Goal: Task Accomplishment & Management: Use online tool/utility

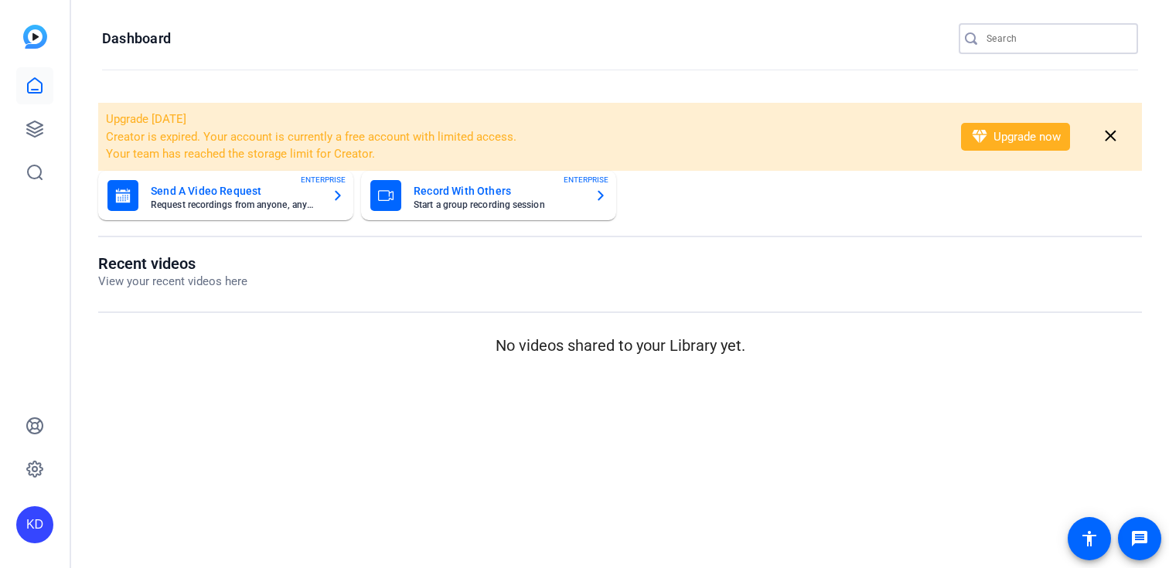
click at [1024, 36] on input "Search" at bounding box center [1056, 38] width 139 height 19
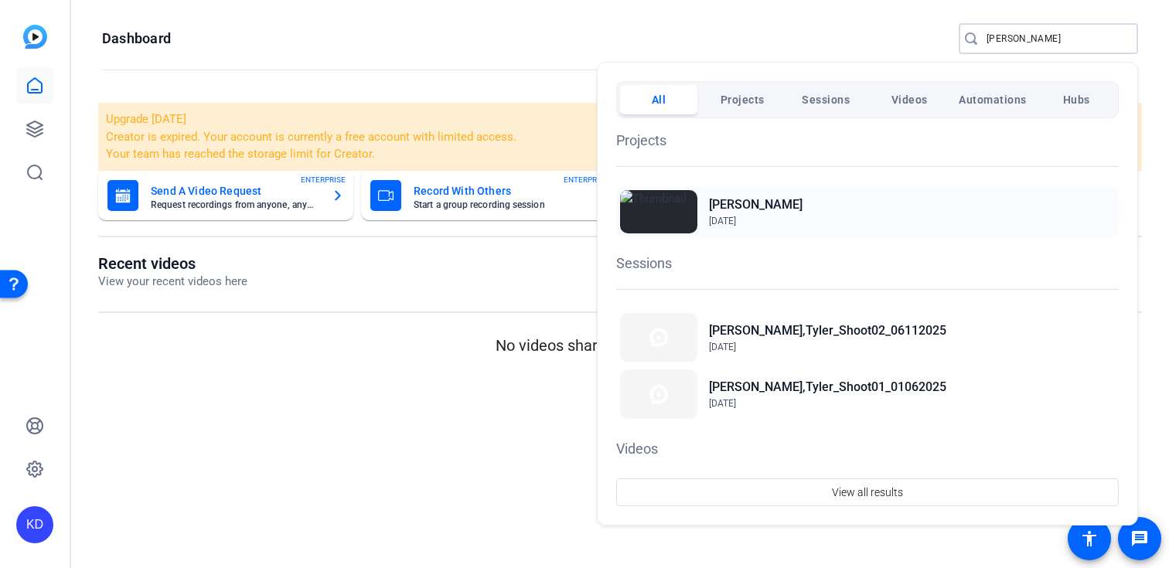
type input "[PERSON_NAME]"
click at [742, 215] on span "[DATE]" at bounding box center [756, 221] width 94 height 14
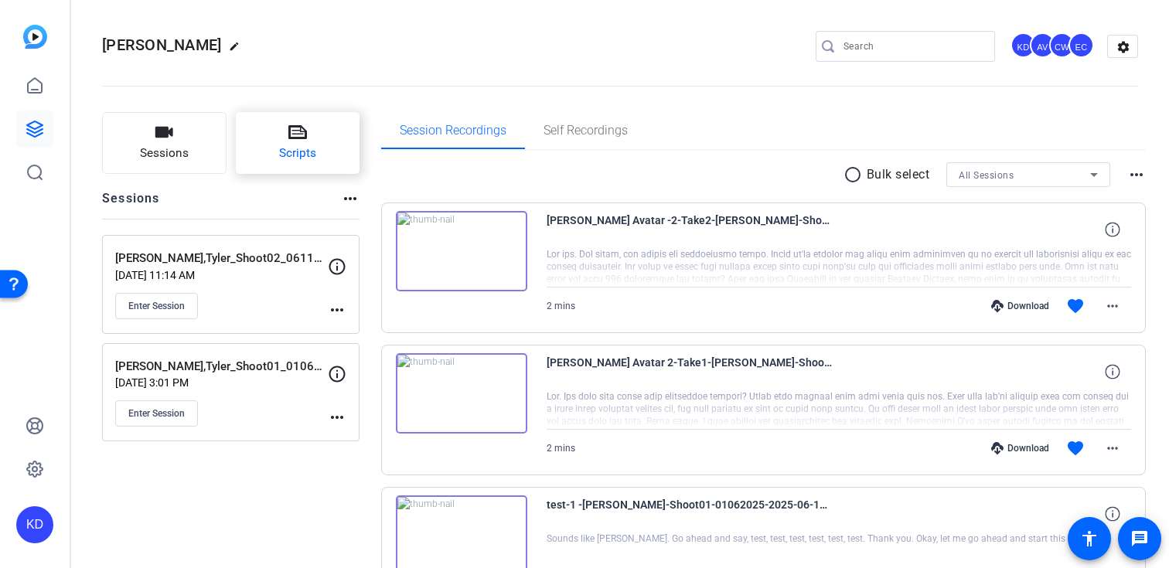
click at [324, 162] on button "Scripts" at bounding box center [298, 143] width 124 height 62
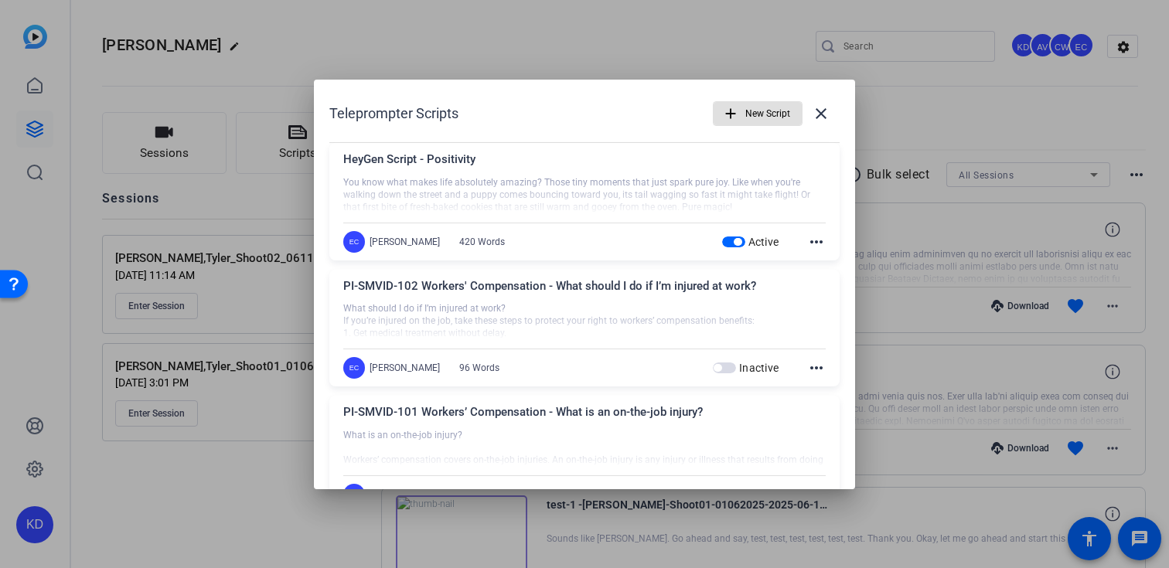
click at [753, 112] on span "New Script" at bounding box center [767, 113] width 45 height 29
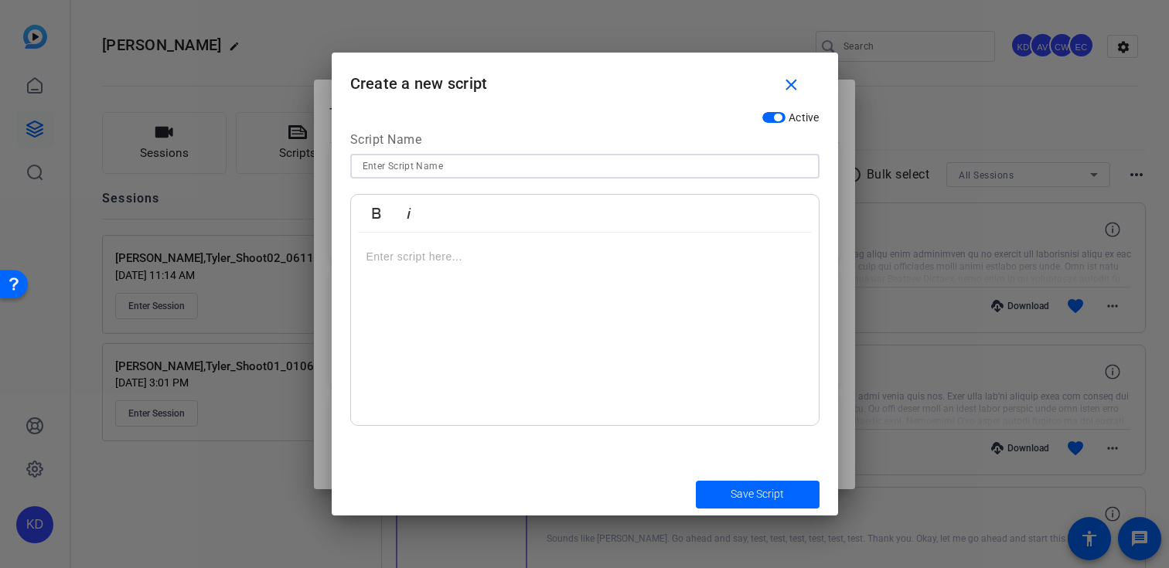
click at [605, 164] on input at bounding box center [585, 166] width 445 height 19
click at [785, 84] on mat-icon "close" at bounding box center [791, 85] width 19 height 19
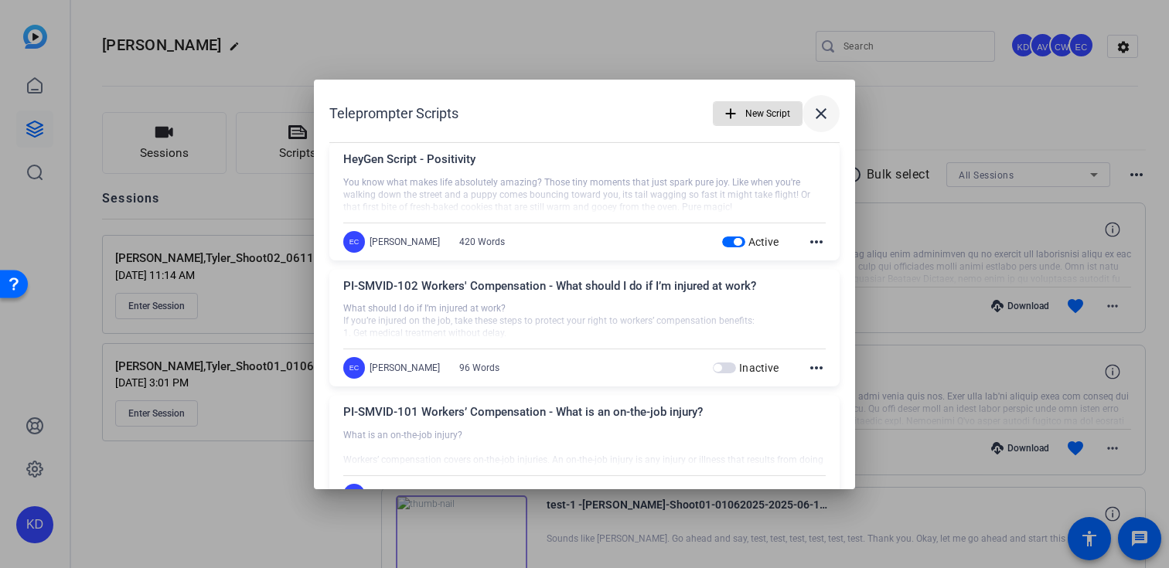
click at [820, 105] on mat-icon "close" at bounding box center [821, 113] width 19 height 19
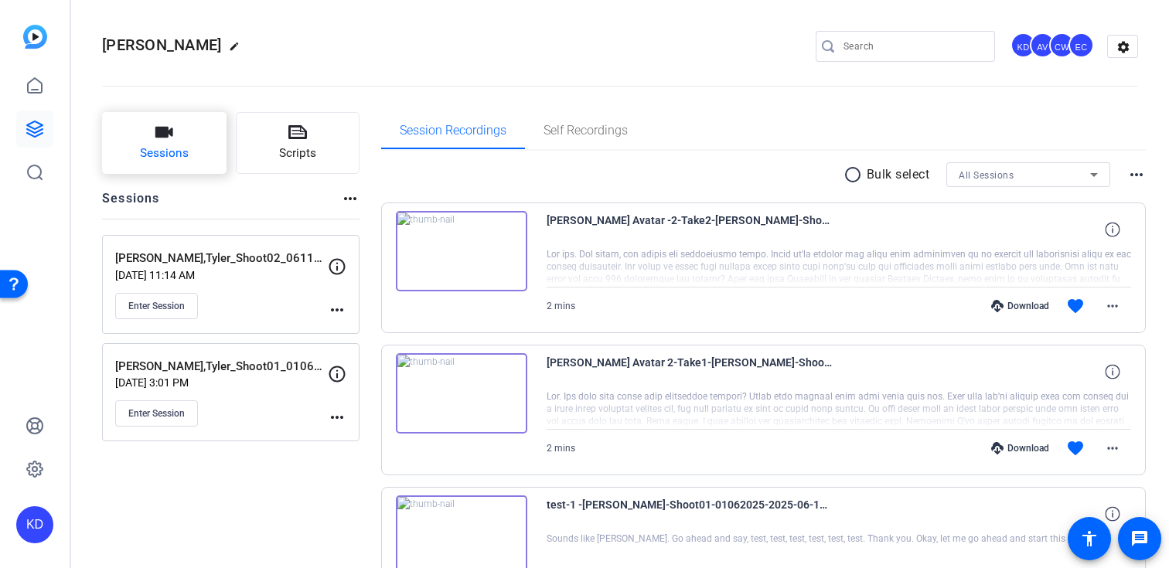
click at [178, 146] on span "Sessions" at bounding box center [164, 154] width 49 height 18
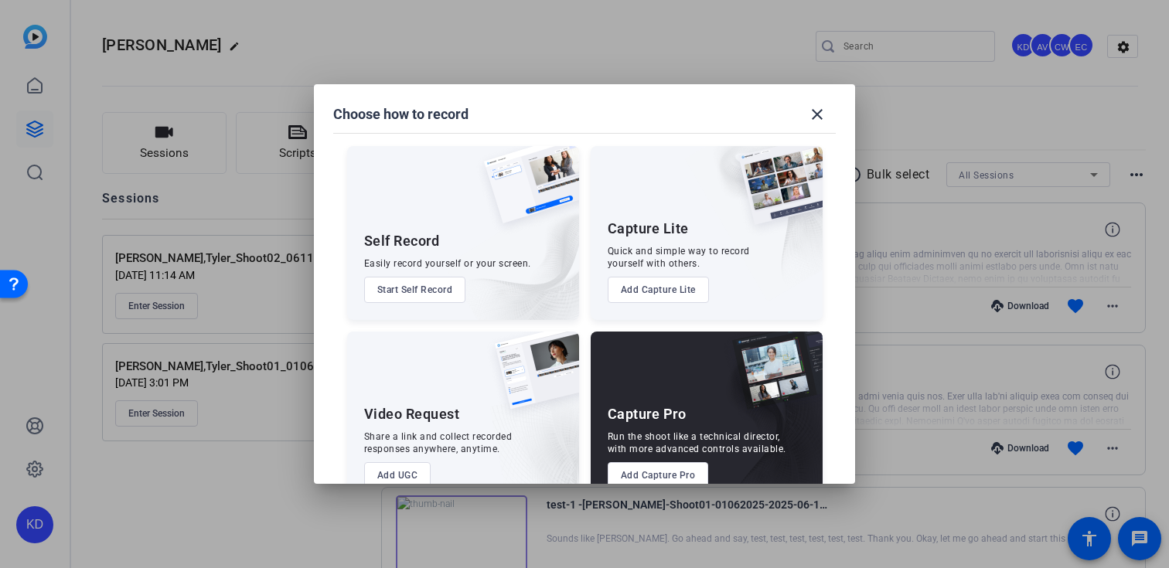
click at [645, 466] on button "Add Capture Pro" at bounding box center [658, 475] width 101 height 26
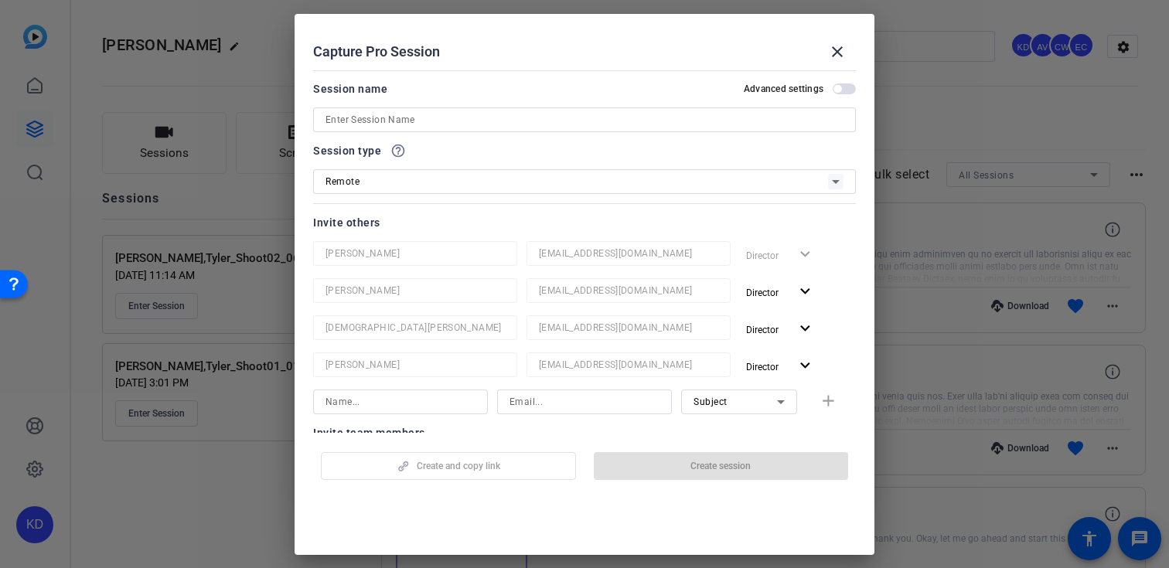
click at [548, 119] on input at bounding box center [584, 120] width 518 height 19
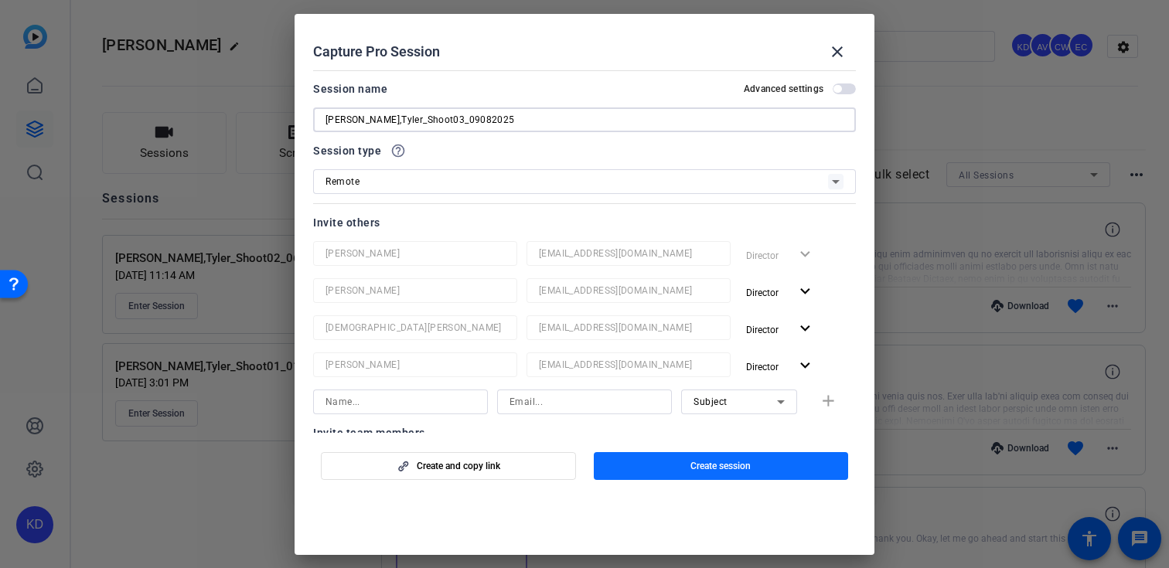
type input "Lee,Tyler_Shoot03_09082025"
click at [670, 474] on span "button" at bounding box center [721, 466] width 255 height 37
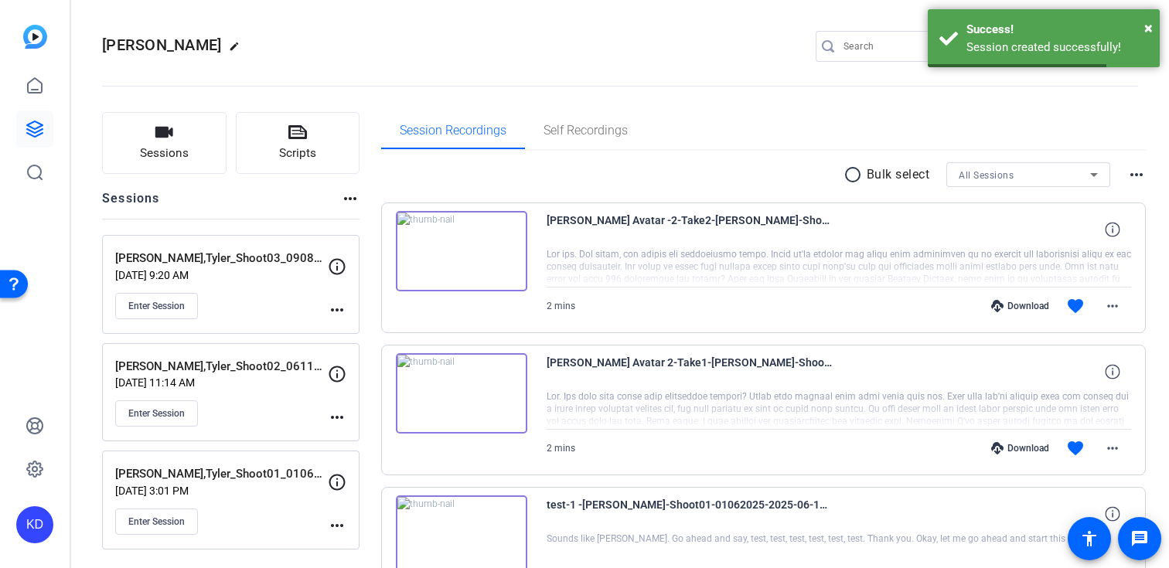
click at [336, 315] on mat-icon "more_horiz" at bounding box center [337, 310] width 19 height 19
click at [355, 334] on span "Edit Session" at bounding box center [375, 332] width 70 height 19
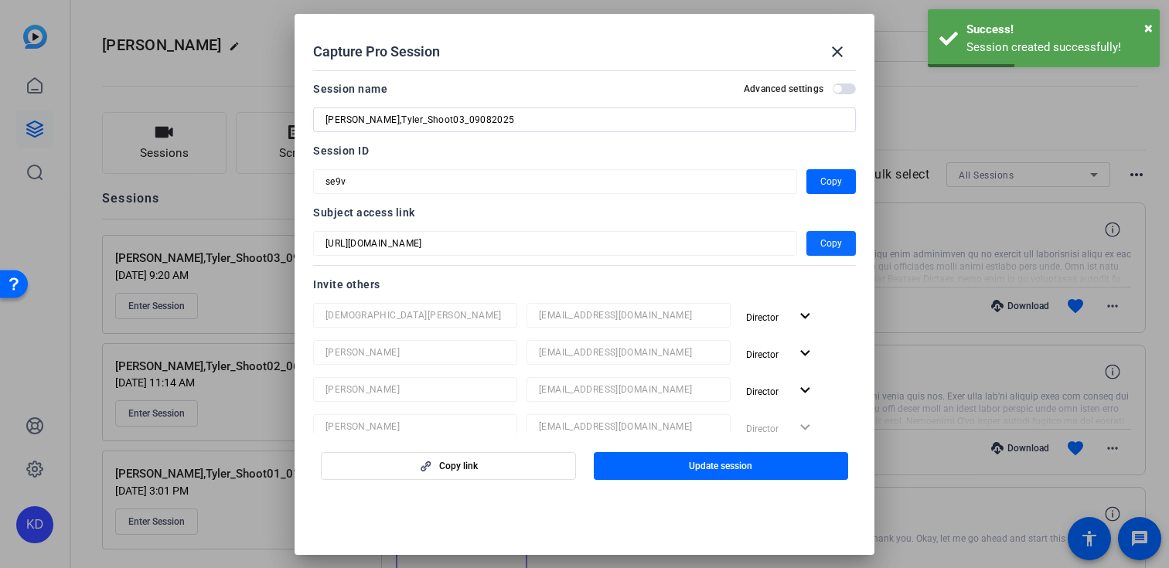
click at [827, 244] on span "Copy" at bounding box center [831, 243] width 22 height 19
